Goal: Information Seeking & Learning: Learn about a topic

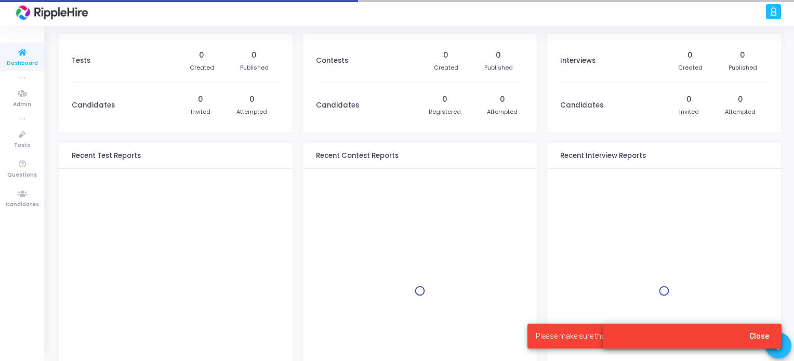
click at [777, 14] on icon at bounding box center [774, 12] width 8 height 12
click at [761, 336] on span "Close" at bounding box center [759, 336] width 20 height 8
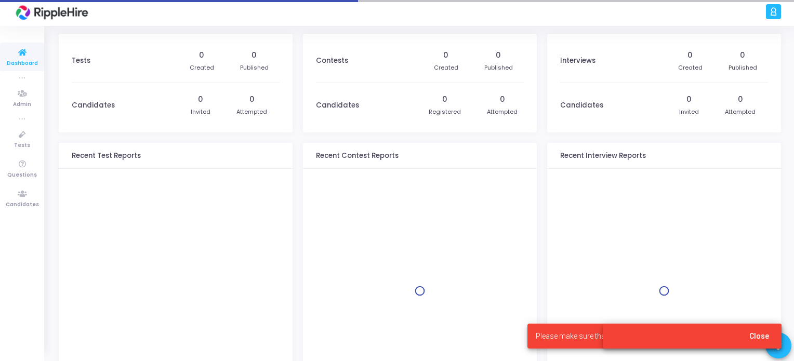
click at [761, 336] on span "Close" at bounding box center [759, 336] width 20 height 8
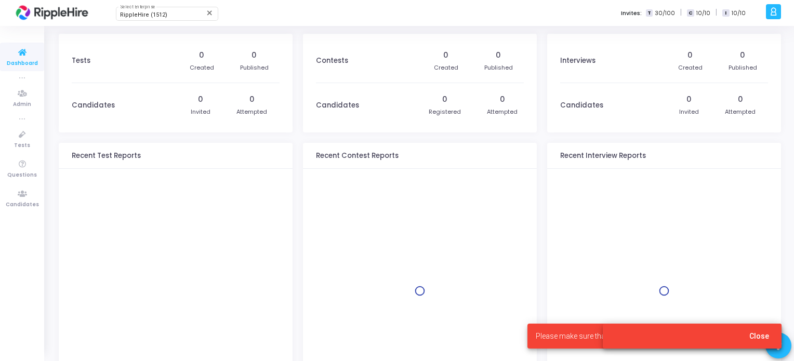
click at [775, 12] on icon at bounding box center [774, 12] width 8 height 12
click at [775, 10] on icon at bounding box center [774, 12] width 8 height 12
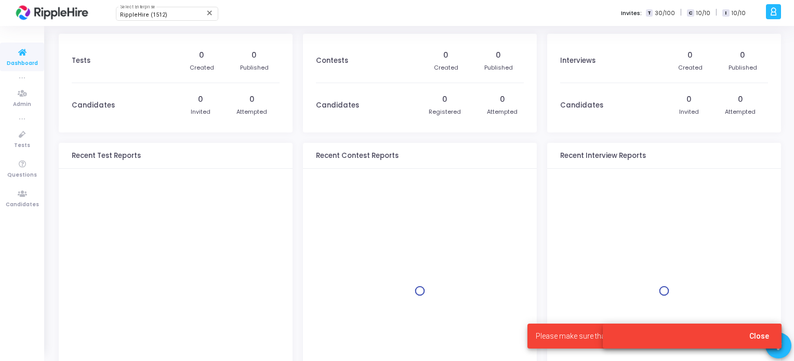
click at [775, 10] on icon at bounding box center [774, 12] width 8 height 12
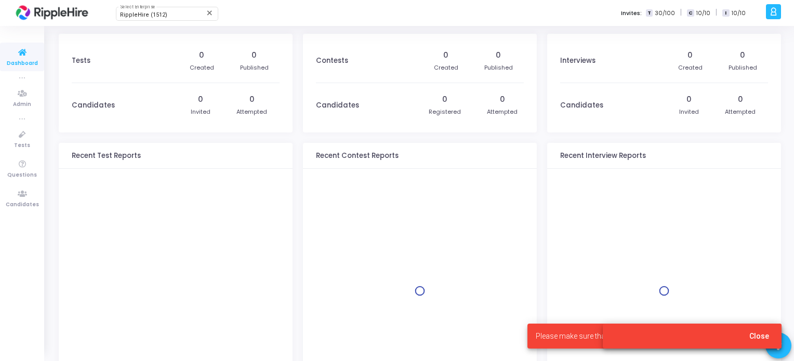
click at [775, 10] on icon at bounding box center [774, 12] width 8 height 12
click at [758, 331] on button "Close" at bounding box center [759, 336] width 36 height 19
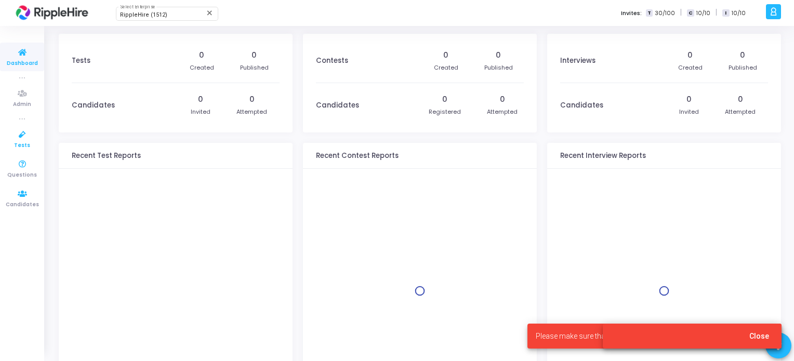
click at [19, 143] on span "Tests" at bounding box center [22, 145] width 16 height 9
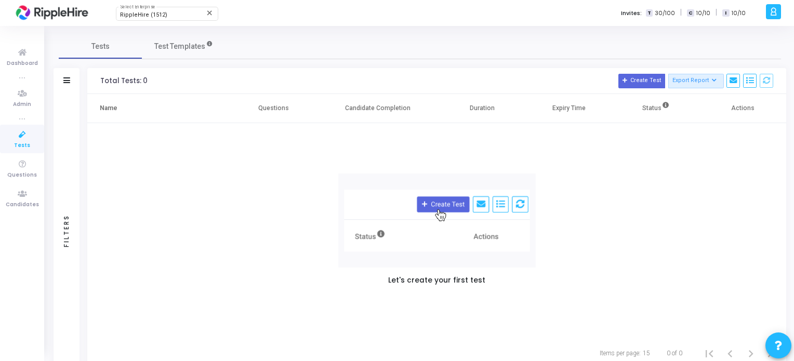
click at [445, 35] on div "Tests Test Templates" at bounding box center [420, 46] width 722 height 25
click at [775, 8] on icon at bounding box center [774, 12] width 8 height 12
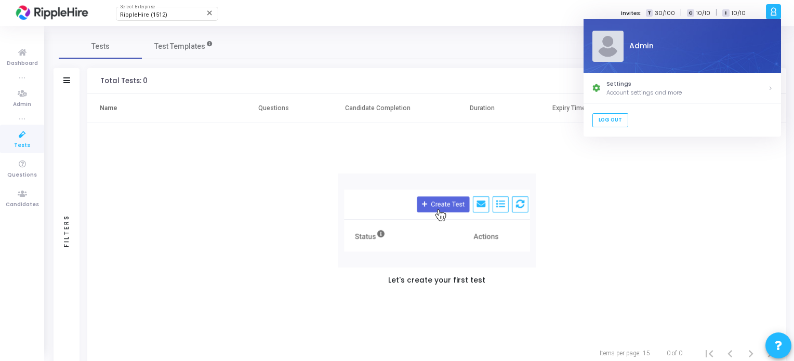
click at [603, 49] on img at bounding box center [607, 46] width 31 height 31
click at [23, 191] on icon at bounding box center [22, 194] width 22 height 13
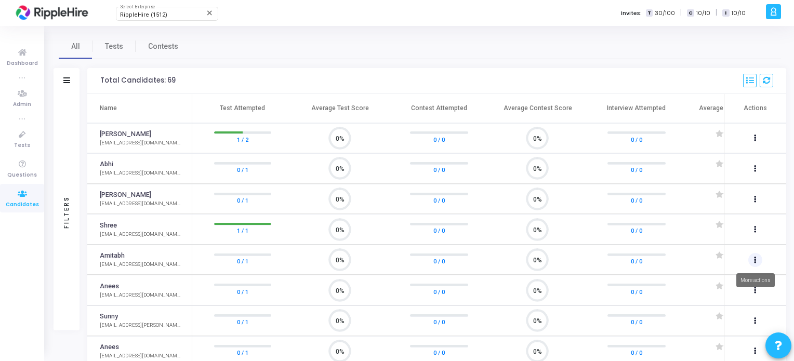
click at [753, 257] on button at bounding box center [755, 260] width 15 height 15
click at [757, 230] on div at bounding box center [397, 180] width 794 height 361
click at [23, 141] on span "Tests" at bounding box center [22, 145] width 16 height 9
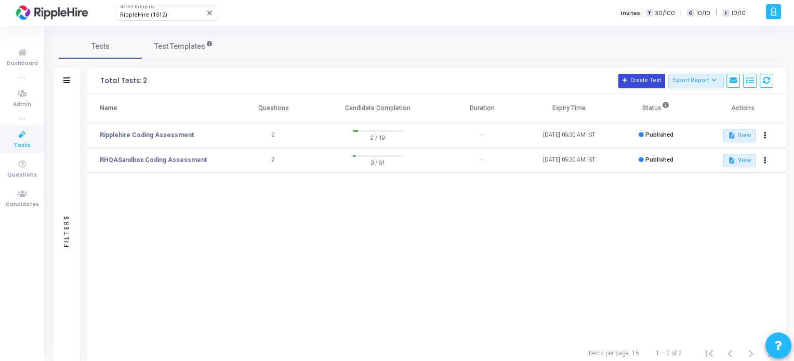
click at [644, 79] on button "Create Test" at bounding box center [641, 81] width 47 height 15
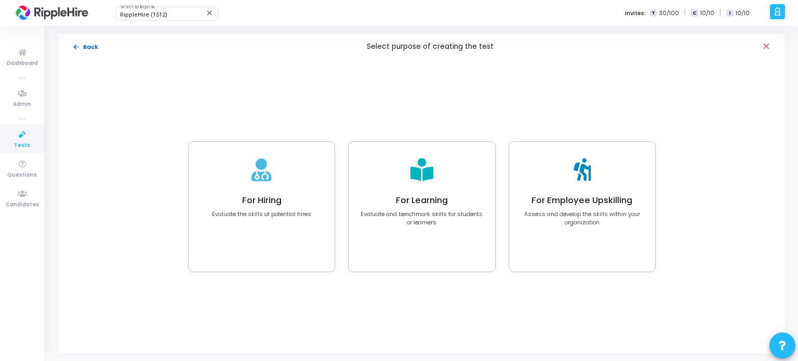
click at [77, 47] on mat-icon "arrow_back" at bounding box center [76, 47] width 8 height 8
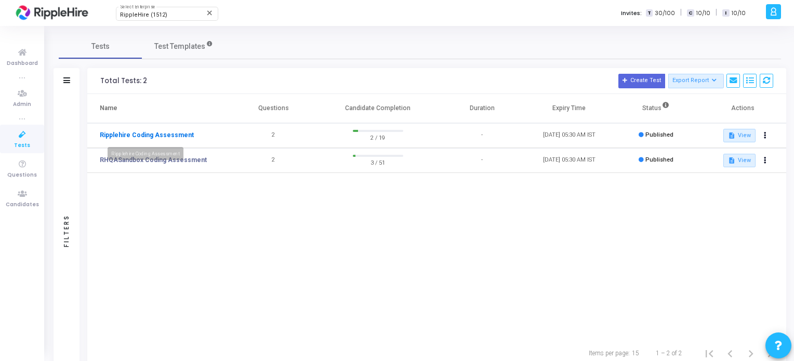
click at [143, 137] on link "Ripplehire Coding Assessment" at bounding box center [147, 134] width 94 height 9
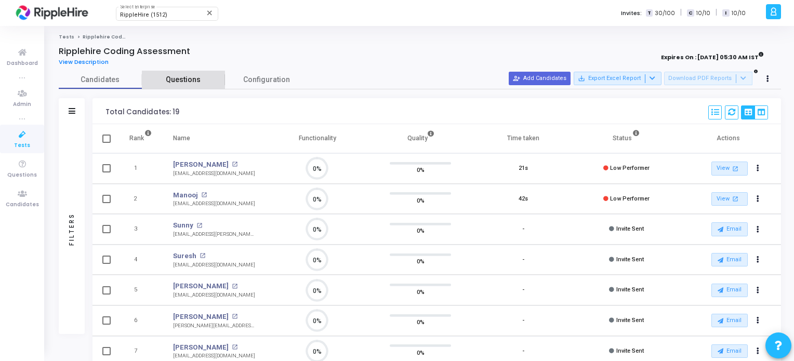
click at [190, 80] on span "Questions" at bounding box center [183, 79] width 83 height 11
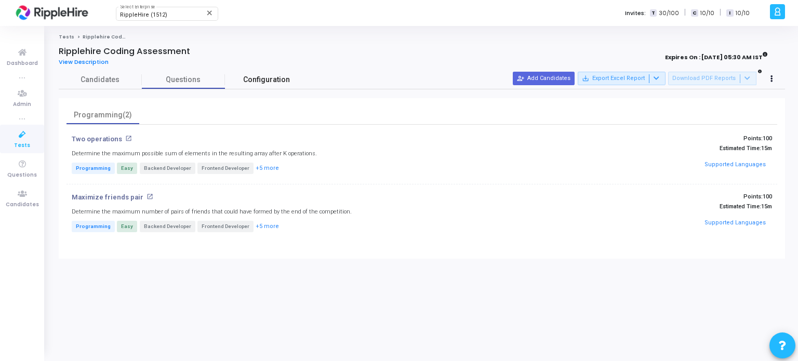
click at [267, 76] on span "Configuration" at bounding box center [266, 79] width 47 height 11
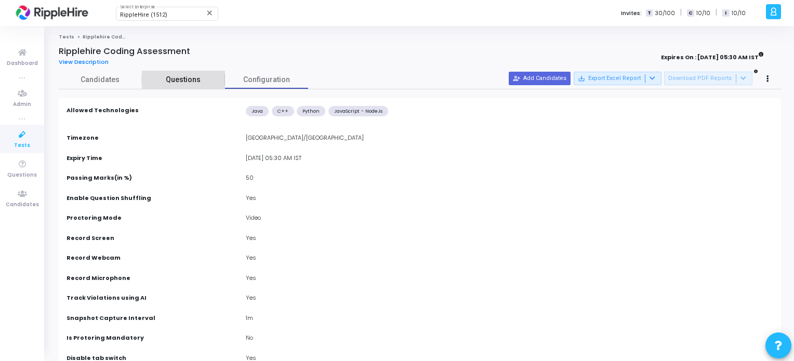
click at [202, 77] on span "Questions" at bounding box center [183, 79] width 83 height 11
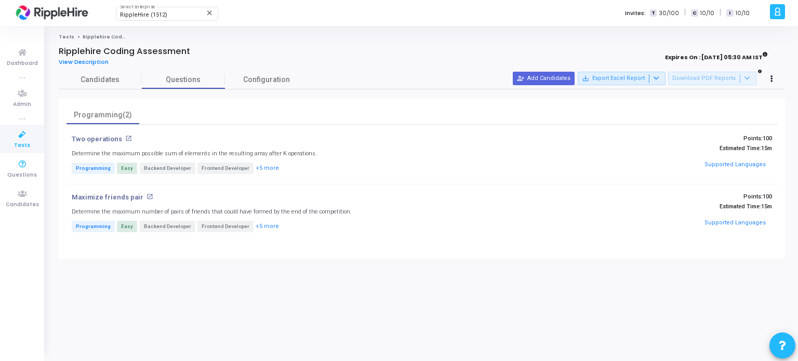
click at [15, 141] on span "Tests" at bounding box center [22, 145] width 16 height 9
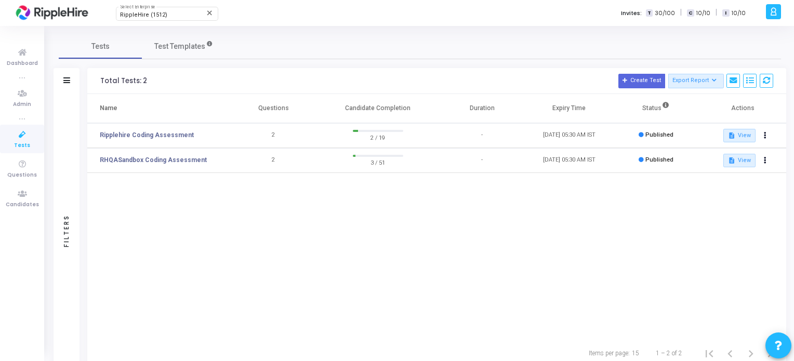
click at [274, 137] on td "2" at bounding box center [273, 135] width 87 height 25
click at [166, 160] on link "RHQASandbox Coding Assessment" at bounding box center [153, 159] width 107 height 9
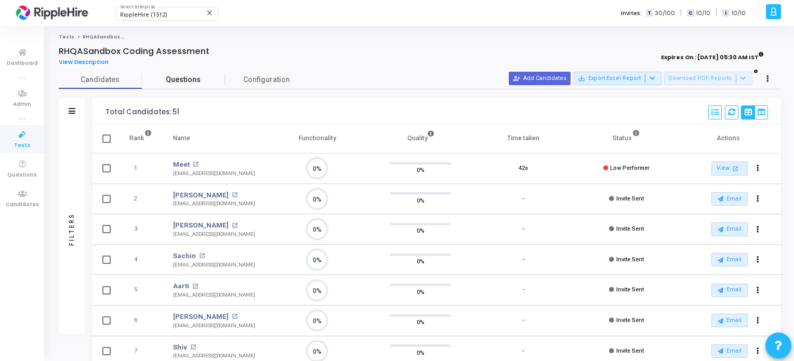
click at [202, 86] on link "Questions" at bounding box center [183, 80] width 83 height 18
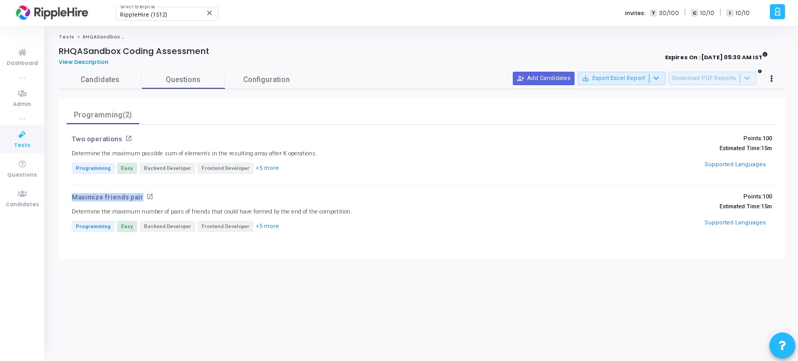
drag, startPoint x: 68, startPoint y: 197, endPoint x: 148, endPoint y: 195, distance: 80.1
click at [148, 195] on div "Maximize friends pair open_in_new Determine the maximum number of pairs of frie…" at bounding box center [304, 213] width 474 height 41
click at [193, 188] on div "Two operations open_in_new Determine the maximum possible sum of elements in th…" at bounding box center [422, 188] width 711 height 107
click at [23, 96] on icon at bounding box center [22, 93] width 22 height 13
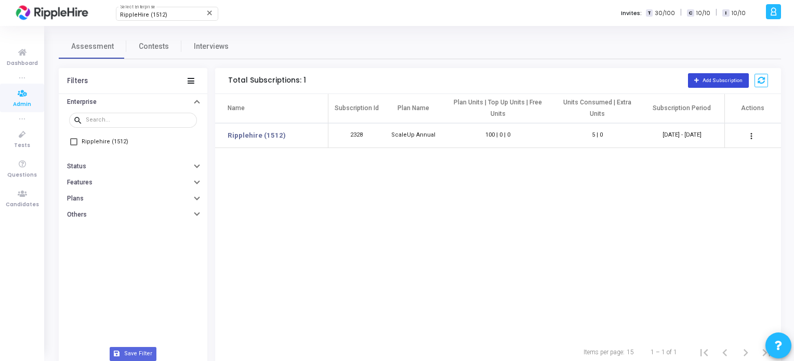
click at [727, 83] on span "Add Subscription" at bounding box center [723, 80] width 40 height 6
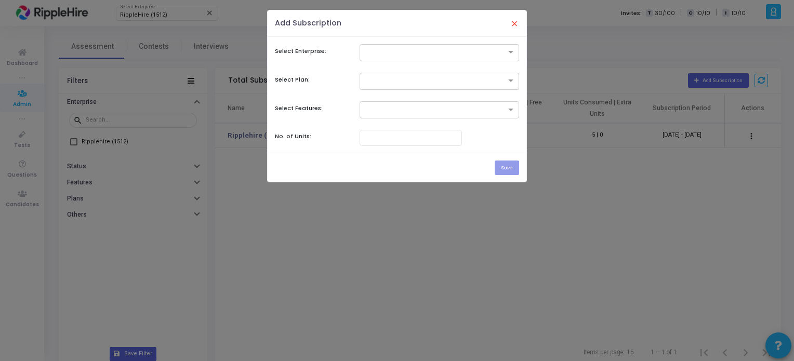
click at [466, 76] on input "text" at bounding box center [428, 80] width 127 height 9
click at [461, 56] on div at bounding box center [440, 52] width 160 height 17
click at [416, 66] on div "Ripplehire (1512)" at bounding box center [439, 69] width 159 height 17
click at [415, 81] on input "text" at bounding box center [428, 80] width 127 height 9
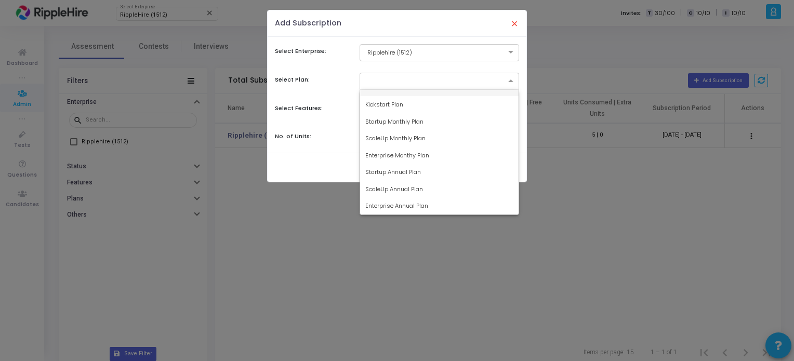
click at [514, 24] on button "×" at bounding box center [515, 23] width 22 height 23
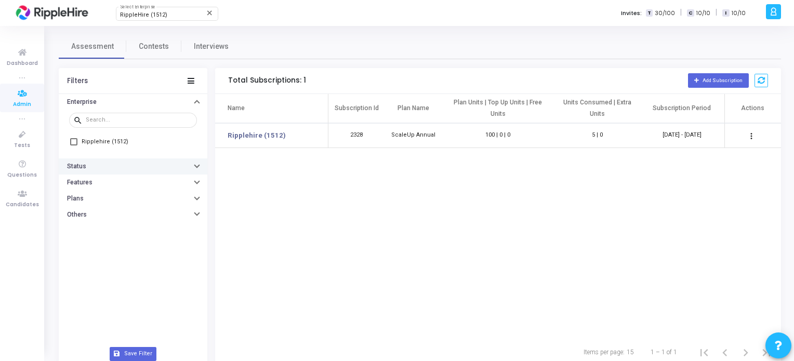
click at [113, 162] on button "Status" at bounding box center [133, 167] width 149 height 16
click at [115, 162] on button "Status" at bounding box center [133, 167] width 149 height 16
click at [116, 182] on button "Features" at bounding box center [133, 183] width 149 height 16
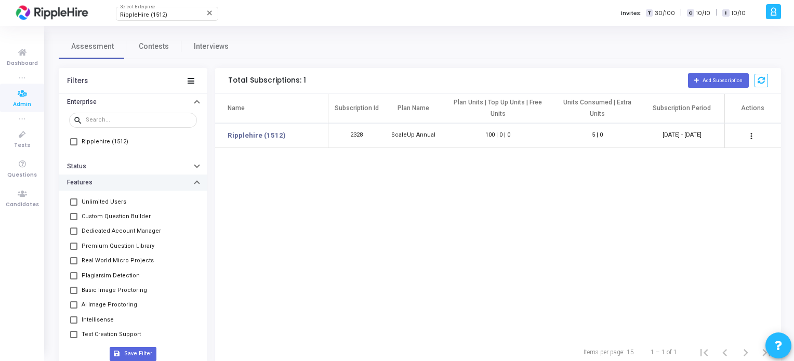
click at [116, 182] on button "Features" at bounding box center [133, 183] width 149 height 16
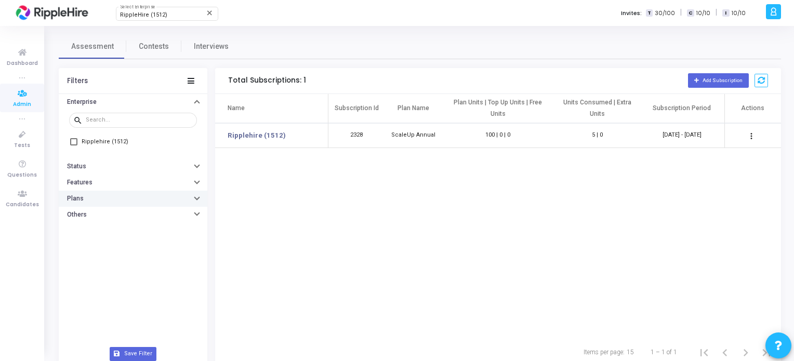
click at [120, 197] on button "Plans" at bounding box center [133, 199] width 149 height 16
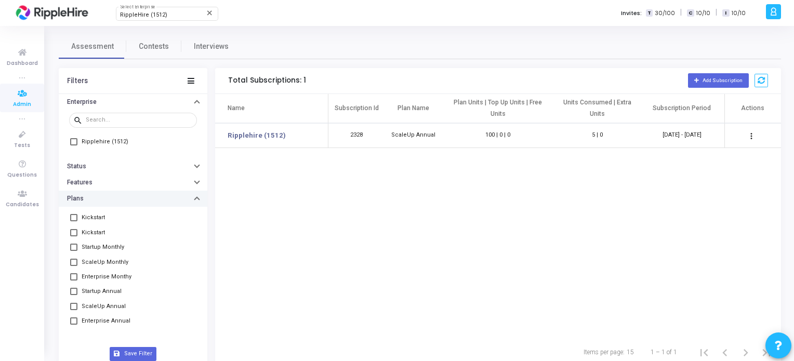
click at [98, 197] on button "Plans" at bounding box center [133, 199] width 149 height 16
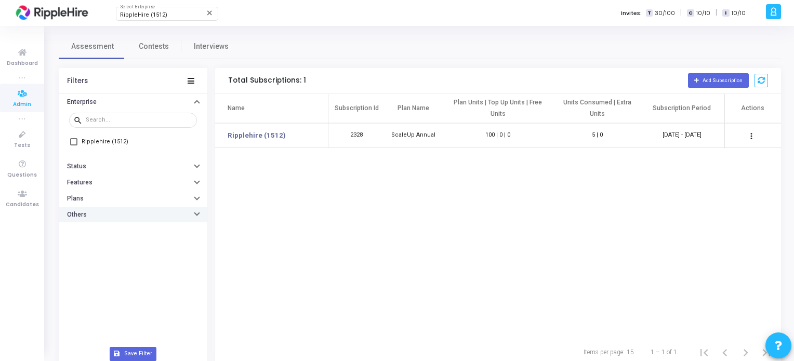
click at [112, 213] on button "Others" at bounding box center [133, 215] width 149 height 16
click at [144, 48] on span "Contests" at bounding box center [154, 46] width 30 height 11
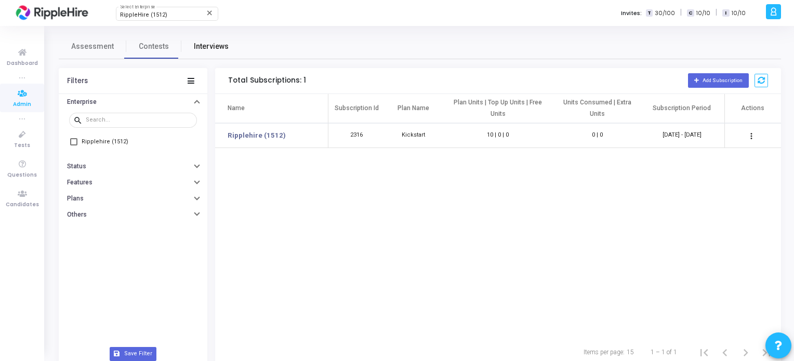
click at [220, 45] on span "Interviews" at bounding box center [211, 46] width 35 height 11
click at [13, 52] on icon at bounding box center [22, 52] width 22 height 13
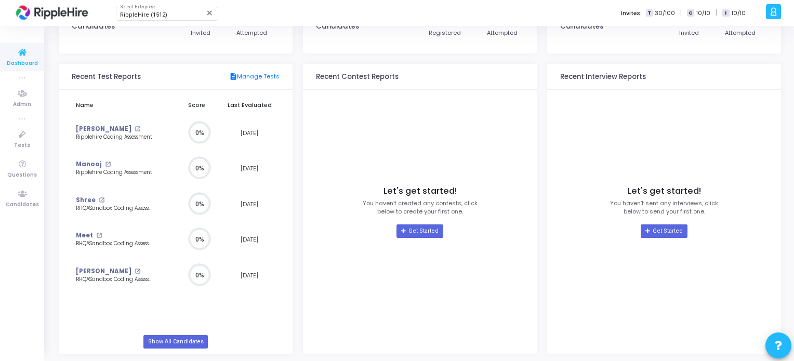
scroll to position [80, 0]
click at [135, 126] on mat-icon "open_in_new" at bounding box center [138, 129] width 6 height 6
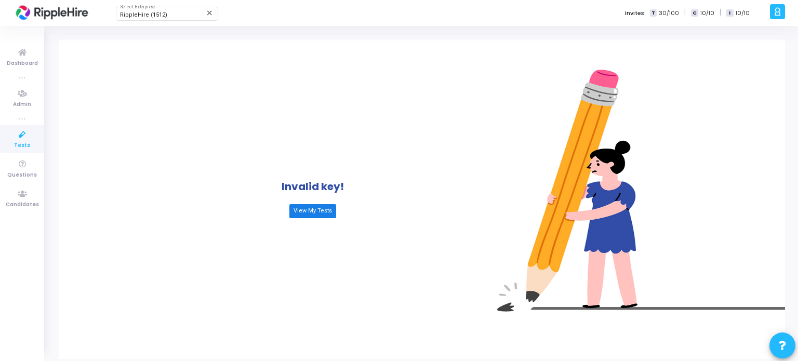
click at [327, 208] on link "View My Tests" at bounding box center [312, 211] width 47 height 14
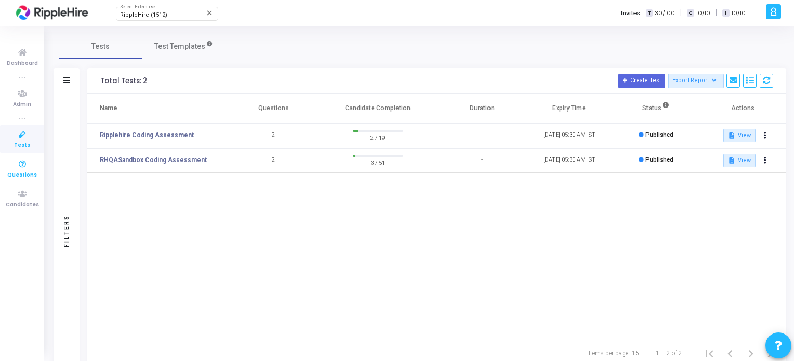
click at [17, 173] on span "Questions" at bounding box center [22, 175] width 30 height 9
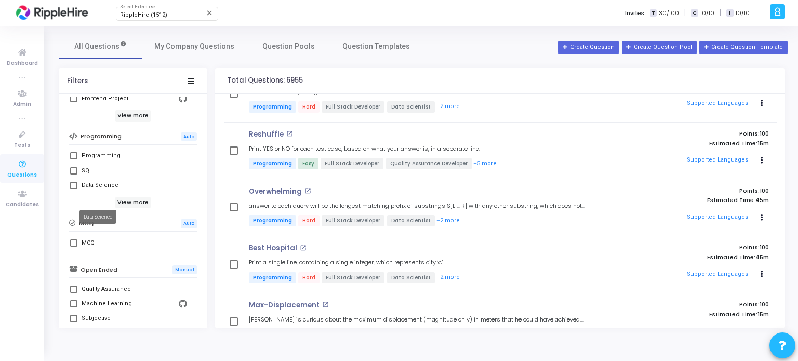
scroll to position [140, 0]
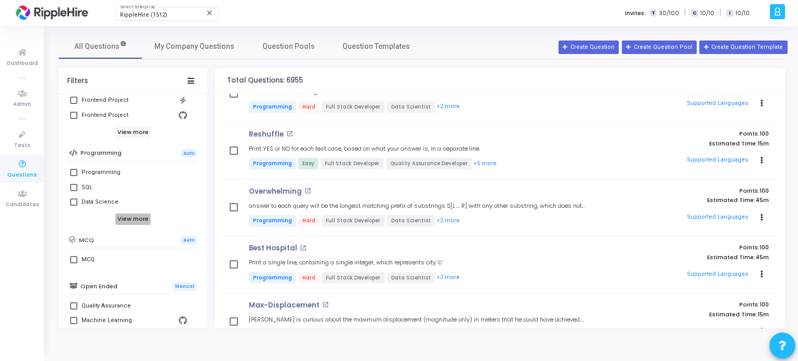
click at [131, 220] on h6 "View more" at bounding box center [133, 219] width 36 height 11
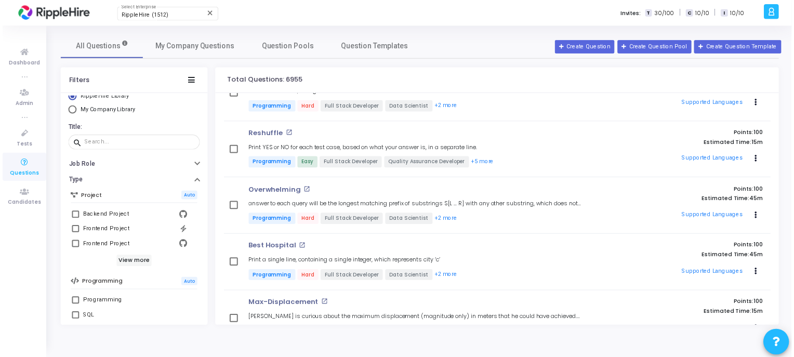
scroll to position [0, 0]
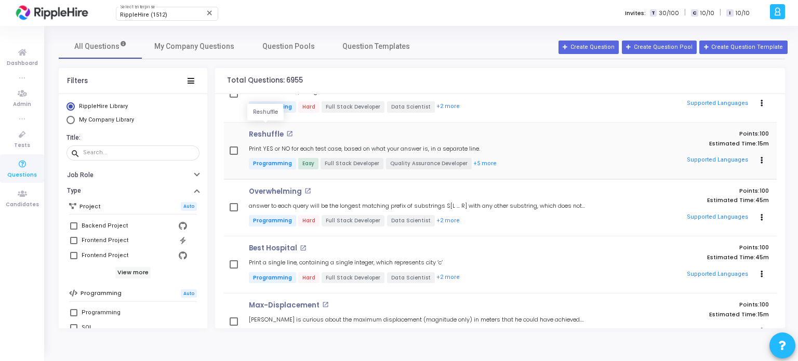
click at [280, 130] on p "Reshuffle" at bounding box center [266, 134] width 35 height 8
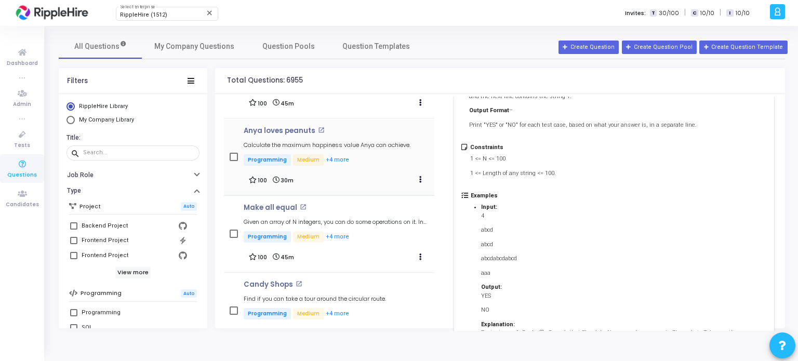
scroll to position [5733, 0]
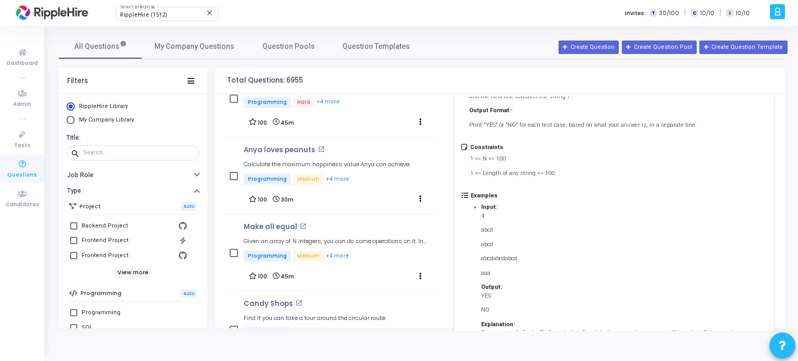
click at [98, 123] on span "My Company Library" at bounding box center [105, 120] width 61 height 9
click at [75, 123] on input "My Company Library" at bounding box center [71, 120] width 8 height 8
radio input "true"
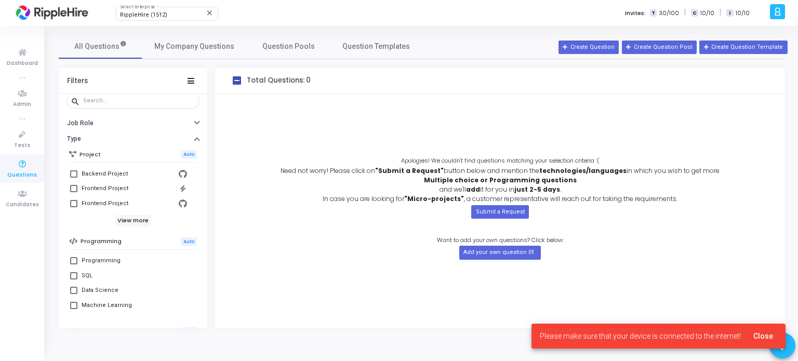
scroll to position [52, 0]
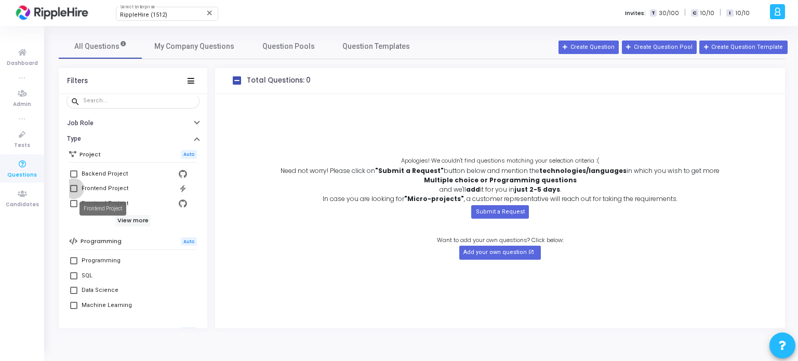
click at [106, 189] on div "Frontend Project" at bounding box center [105, 188] width 47 height 12
click at [74, 192] on input "Frontend Project" at bounding box center [73, 192] width 1 height 1
checkbox input "true"
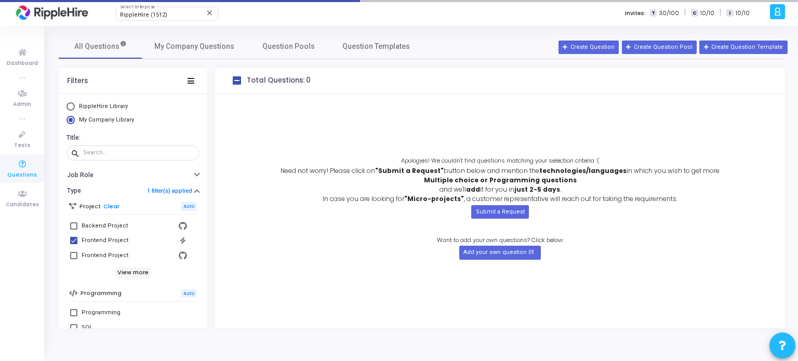
click at [86, 108] on span "RippleHire Library" at bounding box center [103, 106] width 49 height 7
click at [75, 108] on input "RippleHire Library" at bounding box center [71, 106] width 8 height 8
radio input "true"
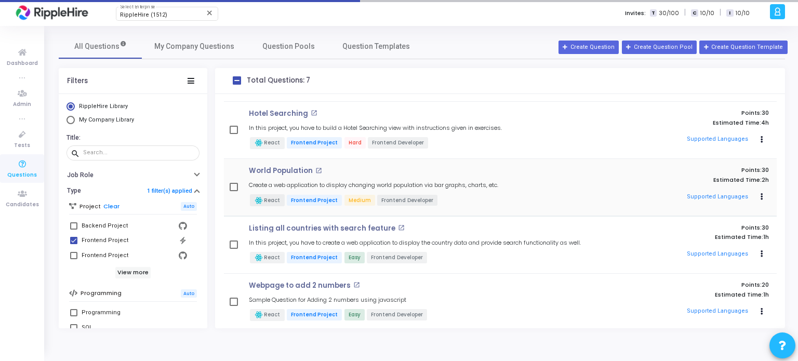
scroll to position [177, 0]
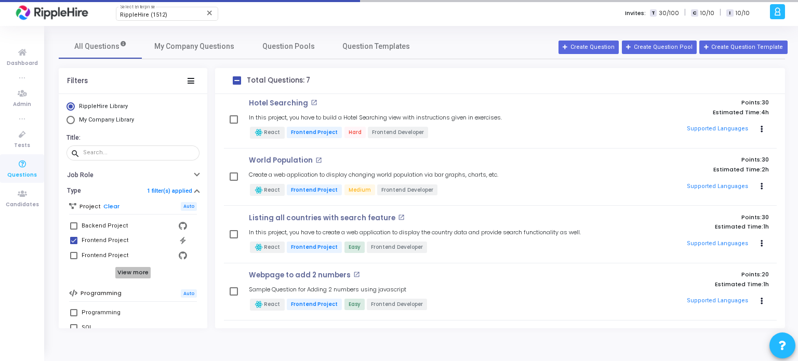
click at [124, 274] on h6 "View more" at bounding box center [133, 272] width 36 height 11
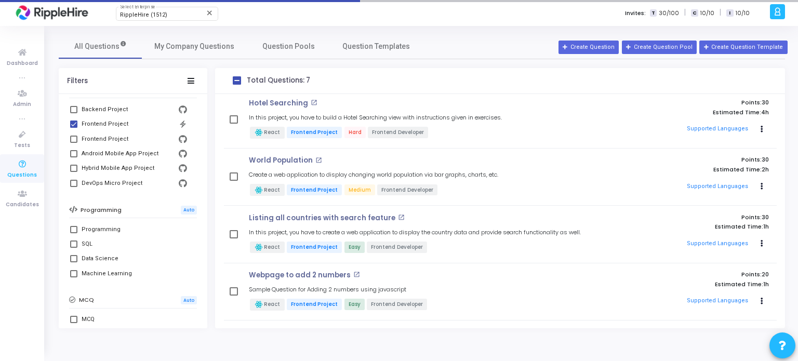
scroll to position [52, 0]
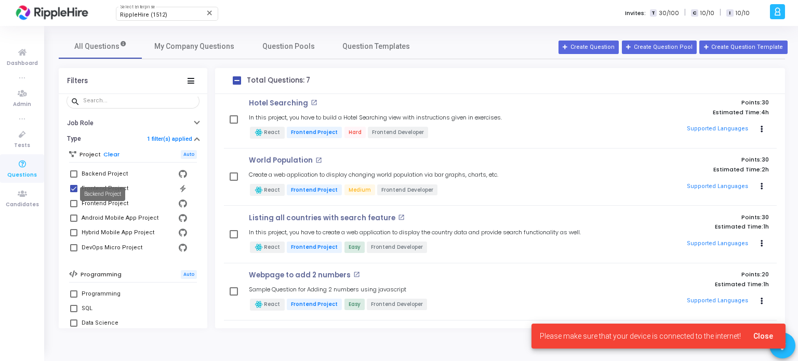
click at [97, 172] on div "Backend Project" at bounding box center [105, 174] width 46 height 12
click at [74, 178] on input "Backend Project" at bounding box center [73, 178] width 1 height 1
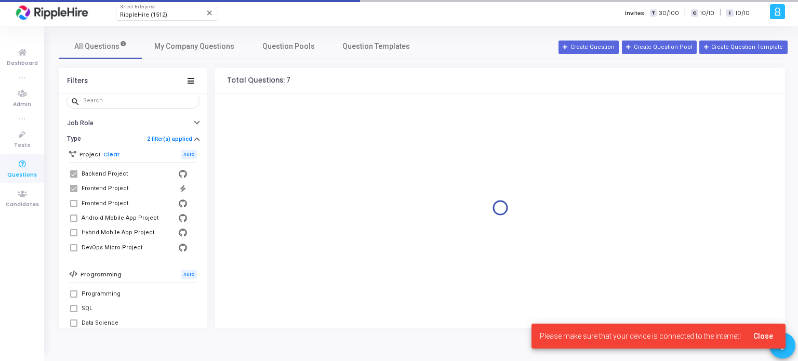
click at [76, 188] on span at bounding box center [73, 188] width 7 height 7
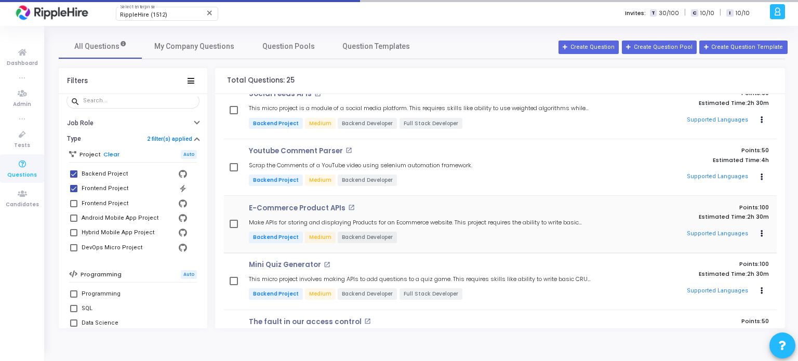
scroll to position [632, 0]
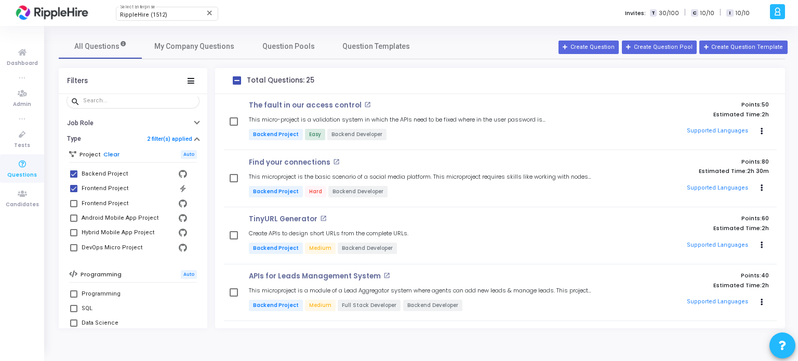
click at [108, 151] on link "Clear" at bounding box center [111, 154] width 16 height 7
checkbox input "false"
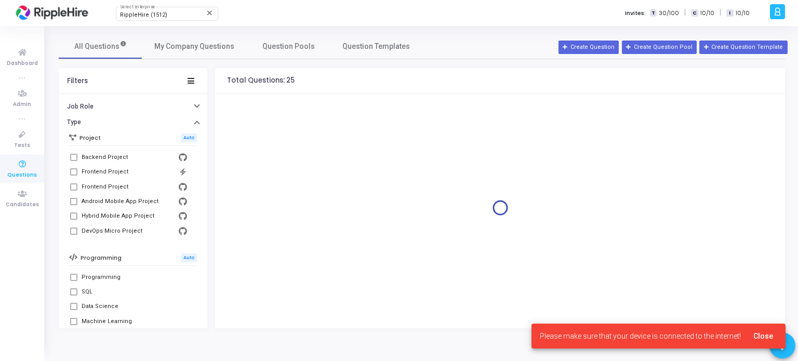
scroll to position [156, 0]
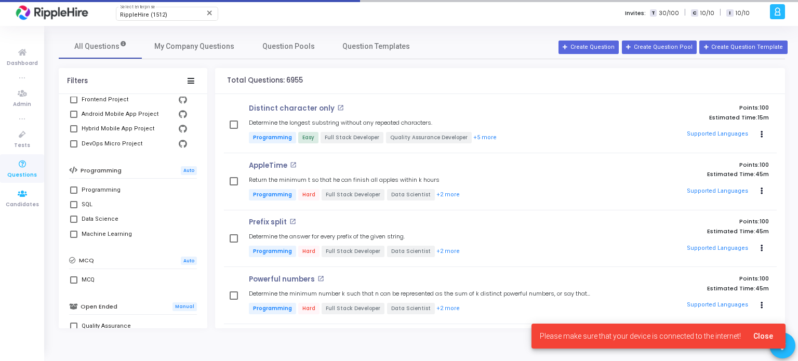
click at [77, 192] on span at bounding box center [73, 190] width 7 height 7
click at [74, 194] on input "Programming" at bounding box center [73, 194] width 1 height 1
checkbox input "true"
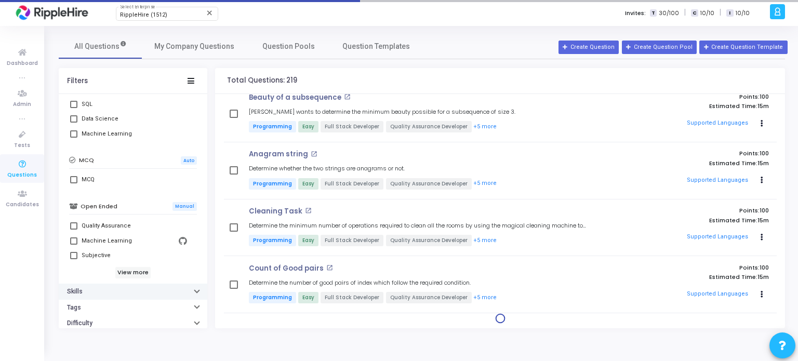
scroll to position [260, 0]
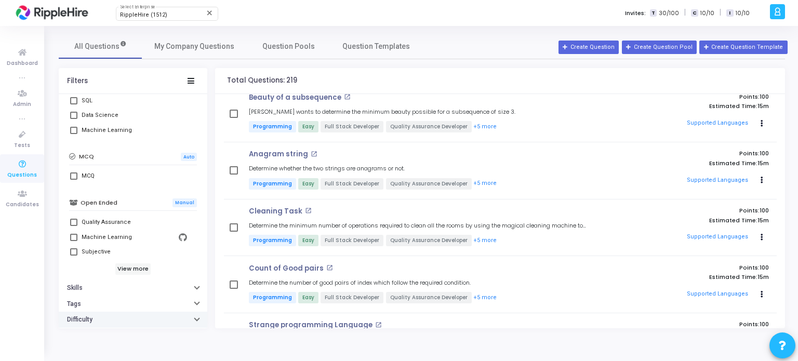
click at [129, 319] on button "Difficulty" at bounding box center [133, 320] width 149 height 16
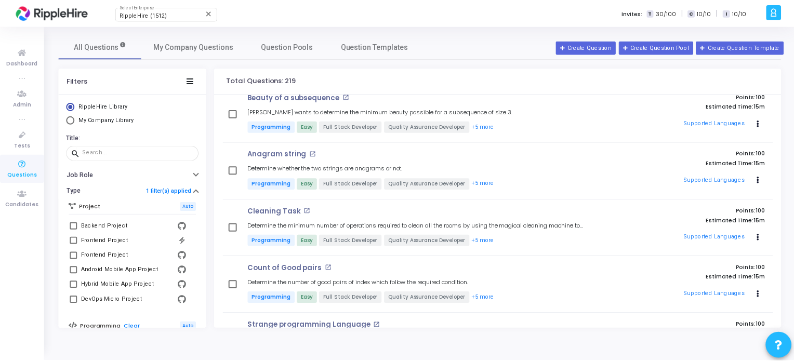
scroll to position [0, 0]
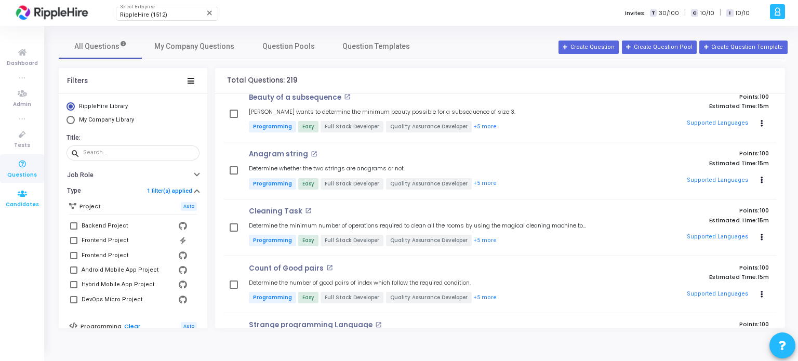
click at [23, 209] on link "Candidates" at bounding box center [22, 198] width 44 height 29
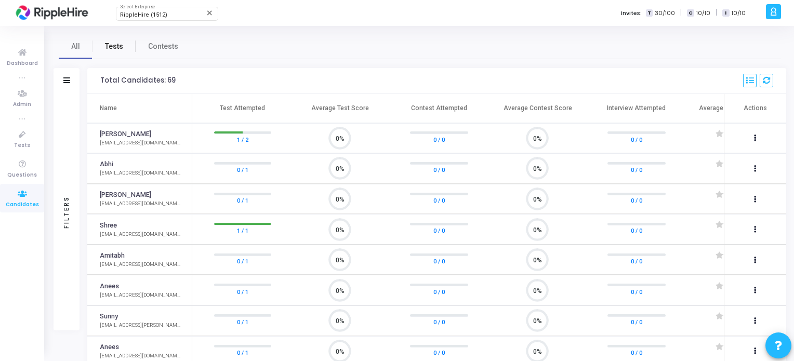
click at [110, 44] on span "Tests" at bounding box center [114, 46] width 18 height 11
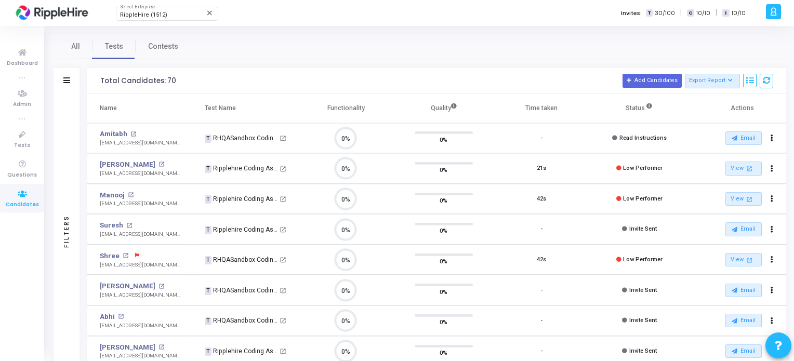
click at [136, 257] on span at bounding box center [138, 256] width 8 height 8
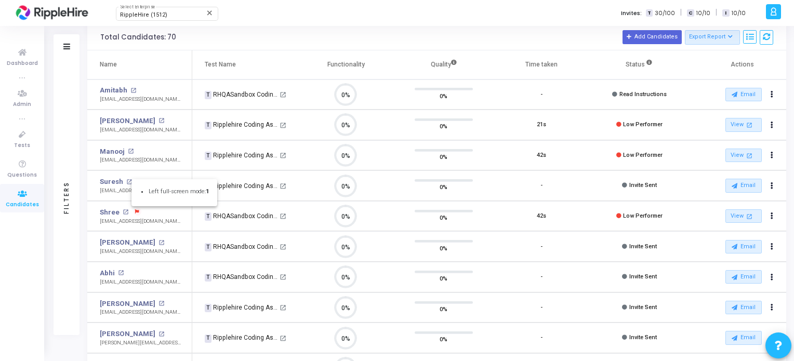
click at [157, 216] on div at bounding box center [397, 180] width 794 height 361
click at [629, 94] on span "Read Instructions" at bounding box center [642, 94] width 47 height 7
click at [775, 102] on button "Actions" at bounding box center [771, 94] width 15 height 15
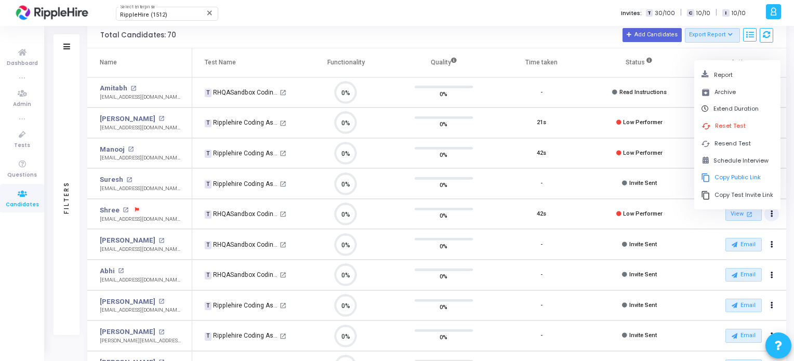
scroll to position [44, 0]
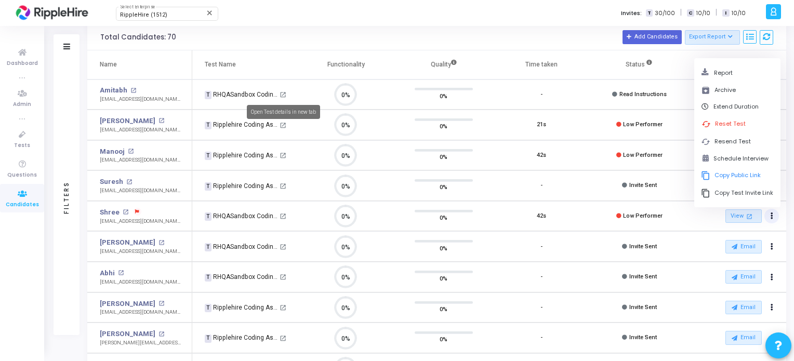
click at [285, 96] on mat-icon "open_in_new" at bounding box center [283, 94] width 7 height 7
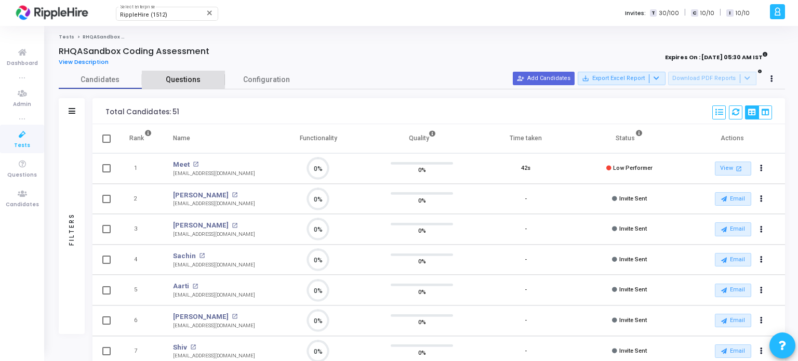
click at [176, 76] on span "Questions" at bounding box center [183, 79] width 83 height 11
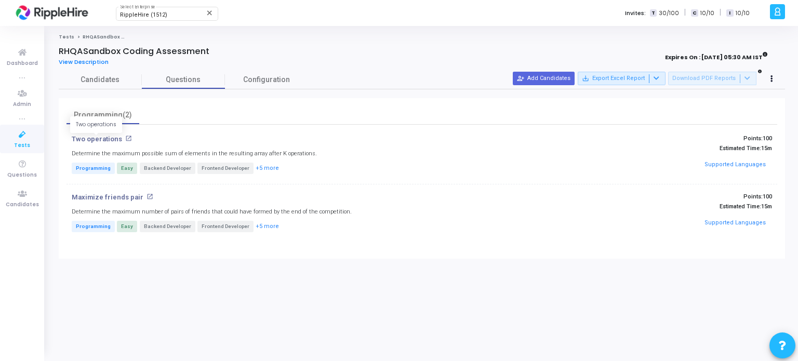
drag, startPoint x: 104, startPoint y: 135, endPoint x: 270, endPoint y: 140, distance: 166.4
click at [287, 140] on h4 "Two operations open_in_new" at bounding box center [304, 139] width 464 height 8
click at [103, 135] on p "Two operations" at bounding box center [97, 139] width 50 height 8
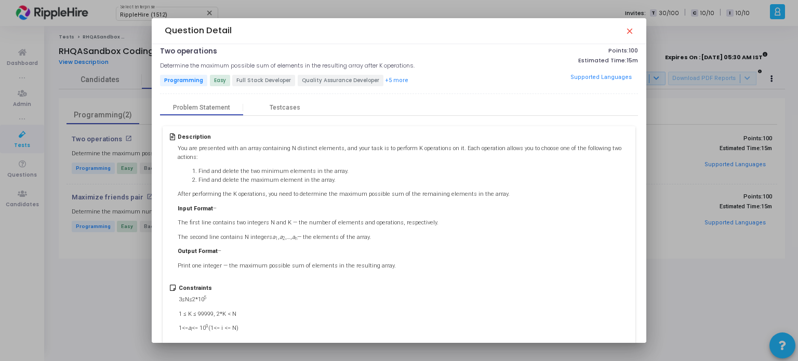
scroll to position [4, 0]
click at [269, 107] on div "Testcases" at bounding box center [284, 109] width 83 height 8
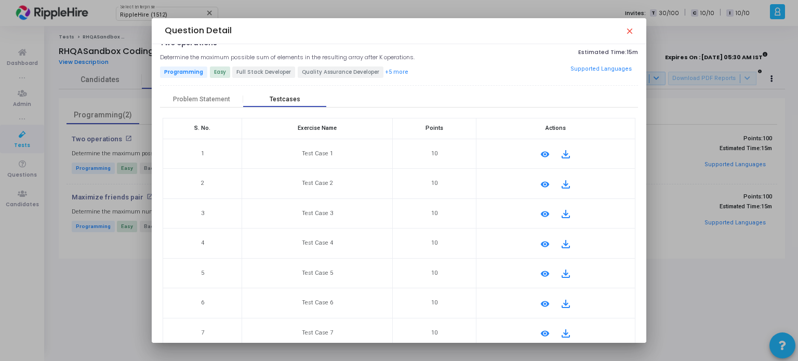
scroll to position [0, 0]
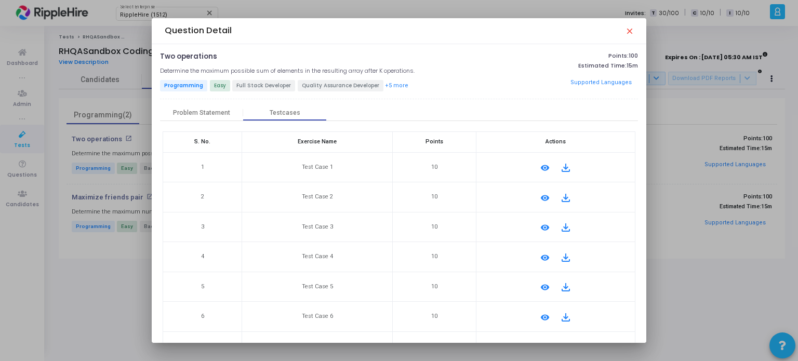
click at [539, 168] on mat-icon "remove_red_eye" at bounding box center [545, 168] width 12 height 12
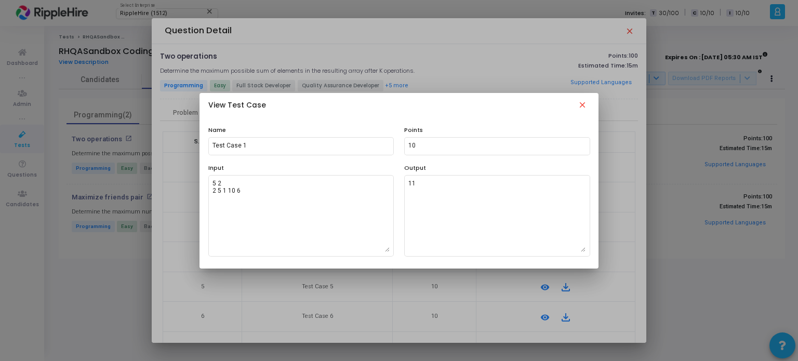
click at [580, 109] on mat-icon "close" at bounding box center [582, 106] width 12 height 12
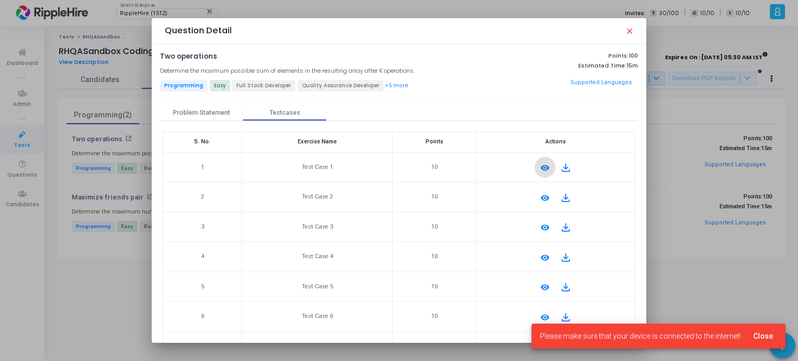
click at [269, 86] on span "Full Stack Developer" at bounding box center [263, 85] width 63 height 11
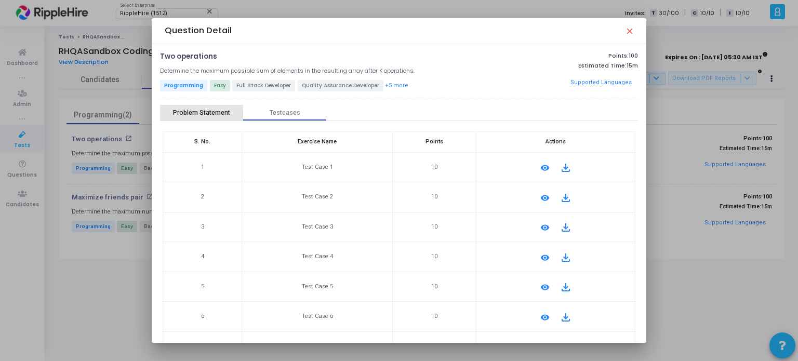
click at [204, 108] on div "Problem Statement" at bounding box center [201, 113] width 83 height 16
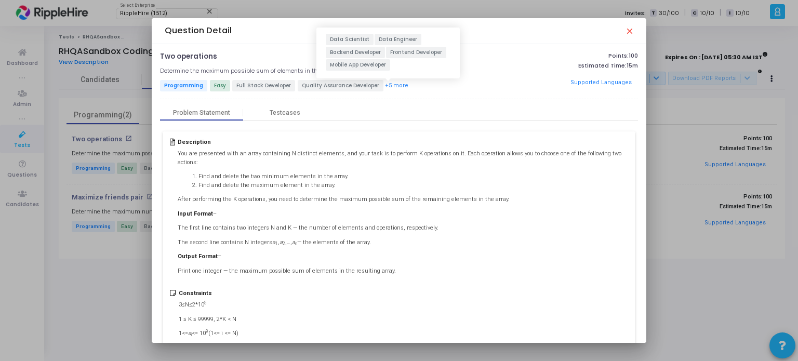
click at [386, 85] on button "+5 more" at bounding box center [397, 86] width 24 height 10
click at [627, 31] on mat-icon "close" at bounding box center [629, 31] width 8 height 8
